Goal: Task Accomplishment & Management: Manage account settings

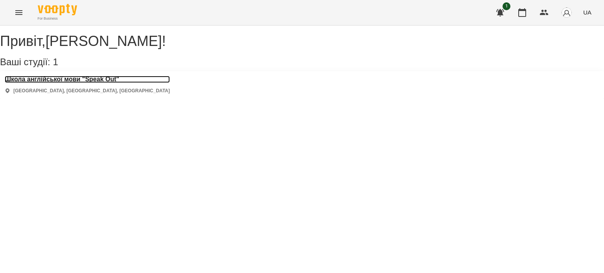
click at [83, 83] on h3 "Школа англійської мови "Speak Out"" at bounding box center [87, 79] width 165 height 7
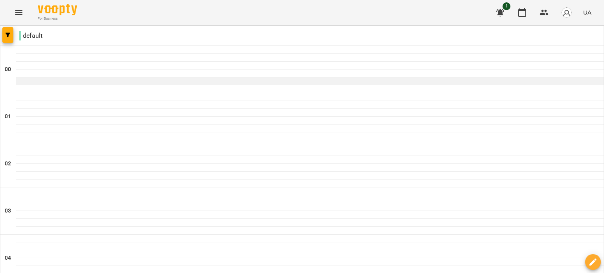
scroll to position [695, 0]
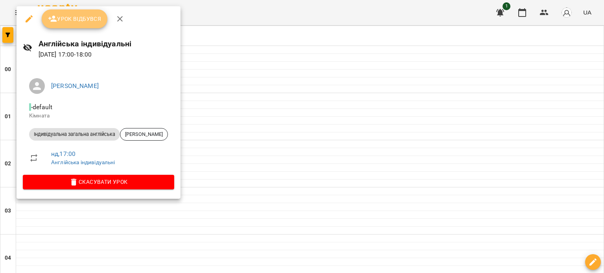
click at [81, 14] on span "Урок відбувся" at bounding box center [74, 18] width 53 height 9
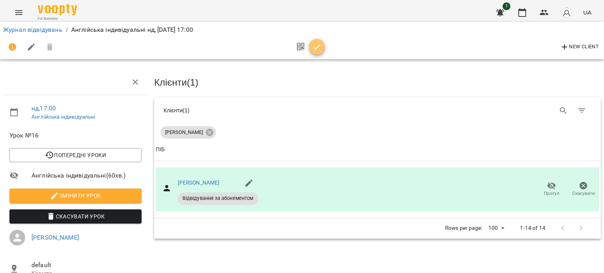
click at [316, 51] on icon "button" at bounding box center [316, 46] width 9 height 9
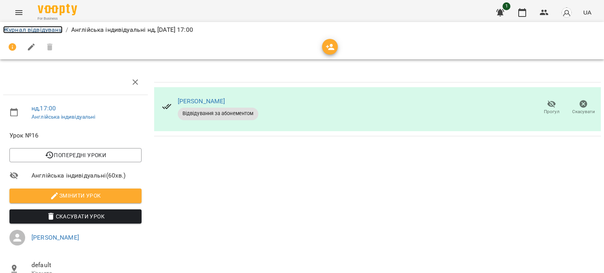
click at [34, 32] on link "Журнал відвідувань" at bounding box center [32, 29] width 59 height 7
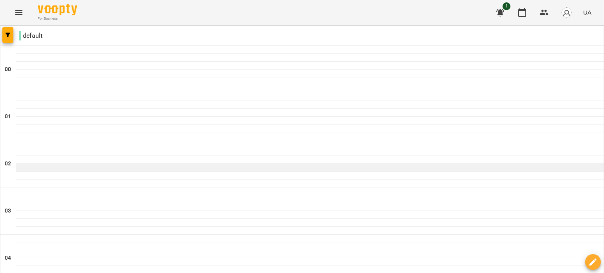
scroll to position [875, 0]
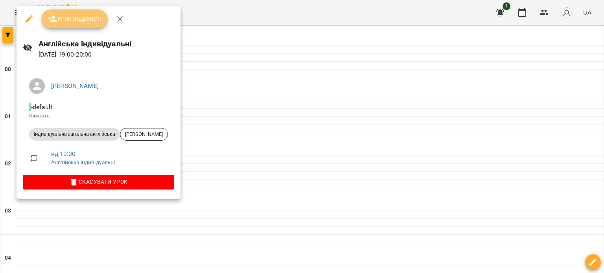
click at [102, 23] on button "Урок відбувся" at bounding box center [75, 18] width 66 height 19
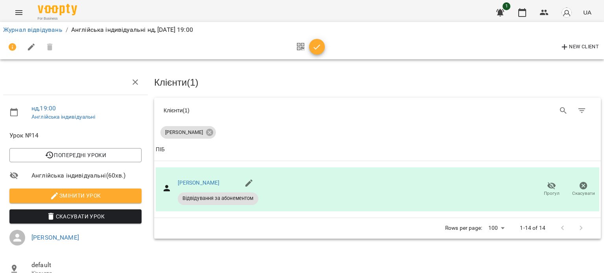
click at [319, 48] on icon "button" at bounding box center [316, 46] width 9 height 9
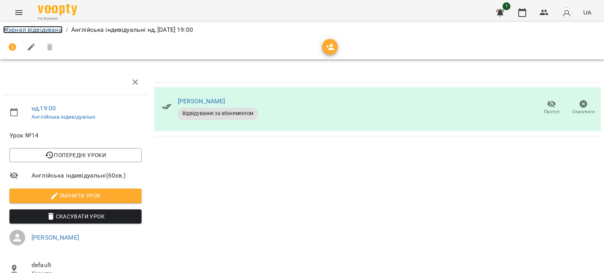
click at [43, 28] on link "Журнал відвідувань" at bounding box center [32, 29] width 59 height 7
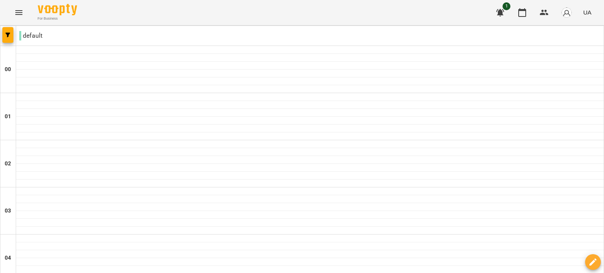
scroll to position [711, 0]
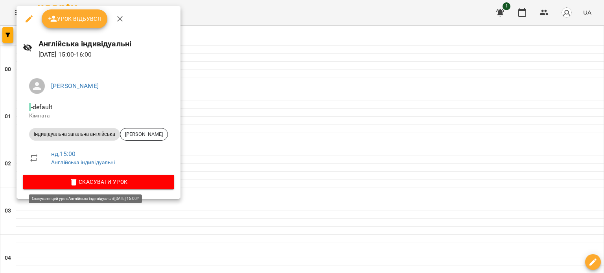
click at [107, 179] on span "Скасувати Урок" at bounding box center [98, 181] width 139 height 9
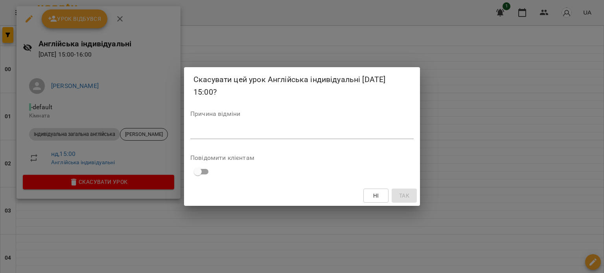
click at [222, 127] on div "*" at bounding box center [301, 133] width 223 height 13
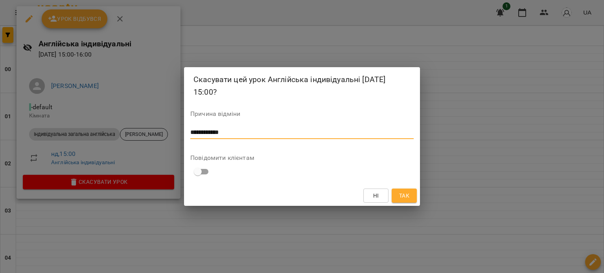
type textarea "**********"
click at [404, 200] on span "Так" at bounding box center [404, 195] width 10 height 9
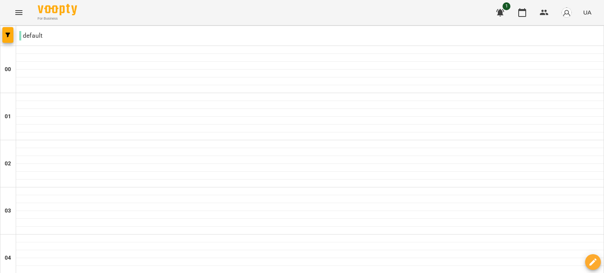
scroll to position [910, 0]
type input "**********"
